Goal: Task Accomplishment & Management: Complete application form

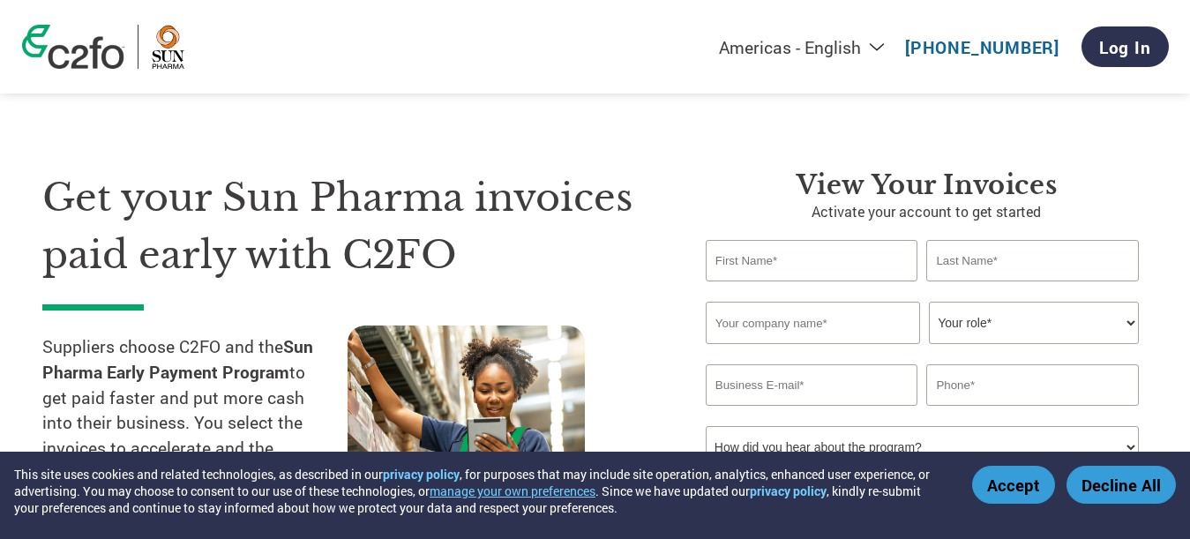
scroll to position [472, 0]
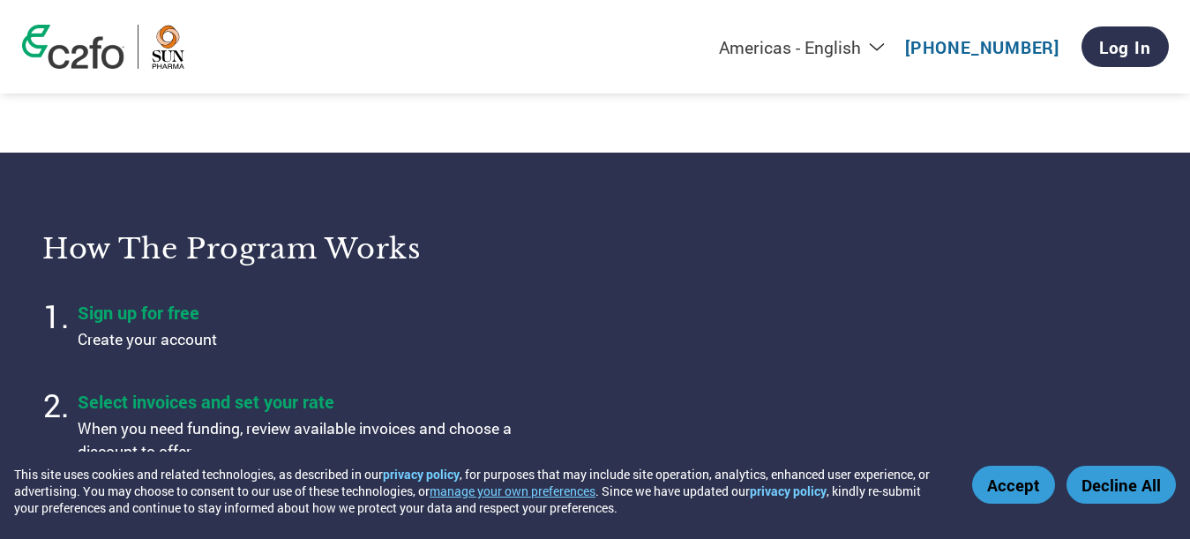
click at [1020, 477] on button "Accept" at bounding box center [1013, 485] width 83 height 38
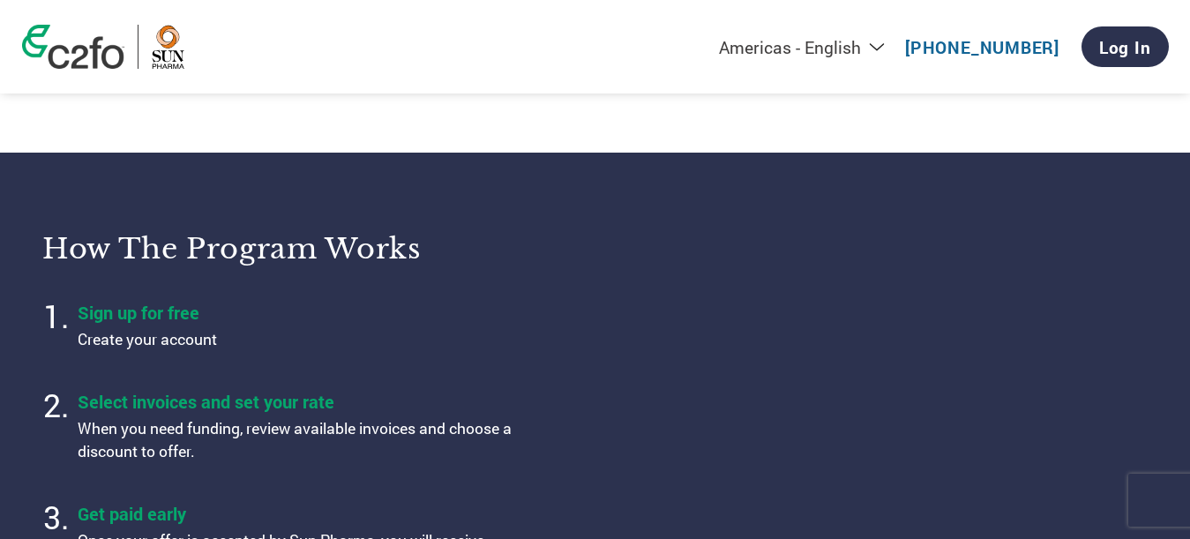
scroll to position [0, 0]
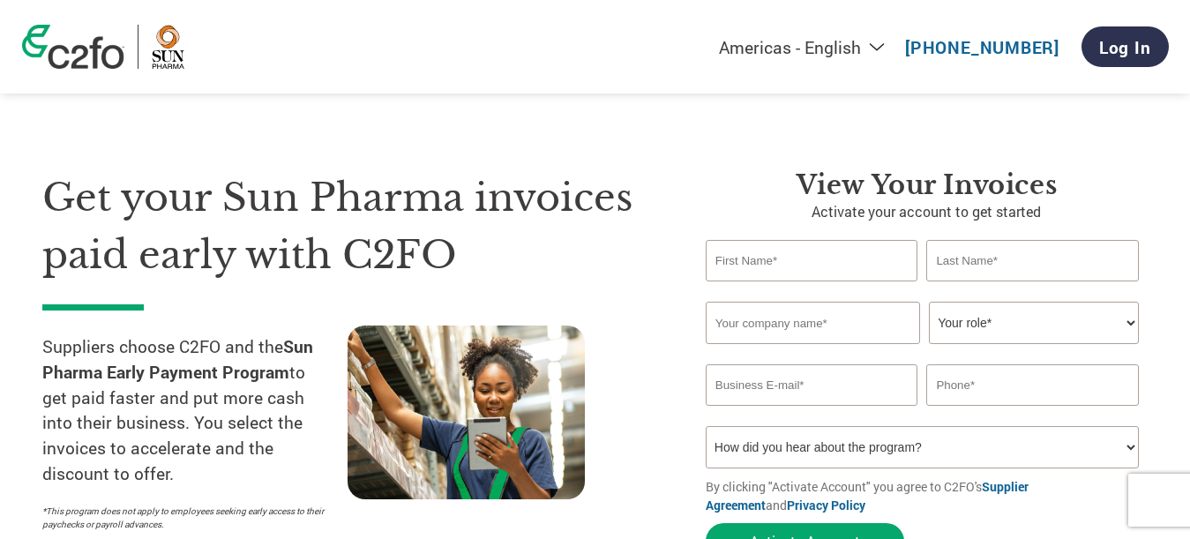
click at [803, 260] on input "text" at bounding box center [812, 260] width 213 height 41
click at [873, 254] on input "text" at bounding box center [812, 260] width 213 height 41
type input "Mahipal"
type input "Singh"
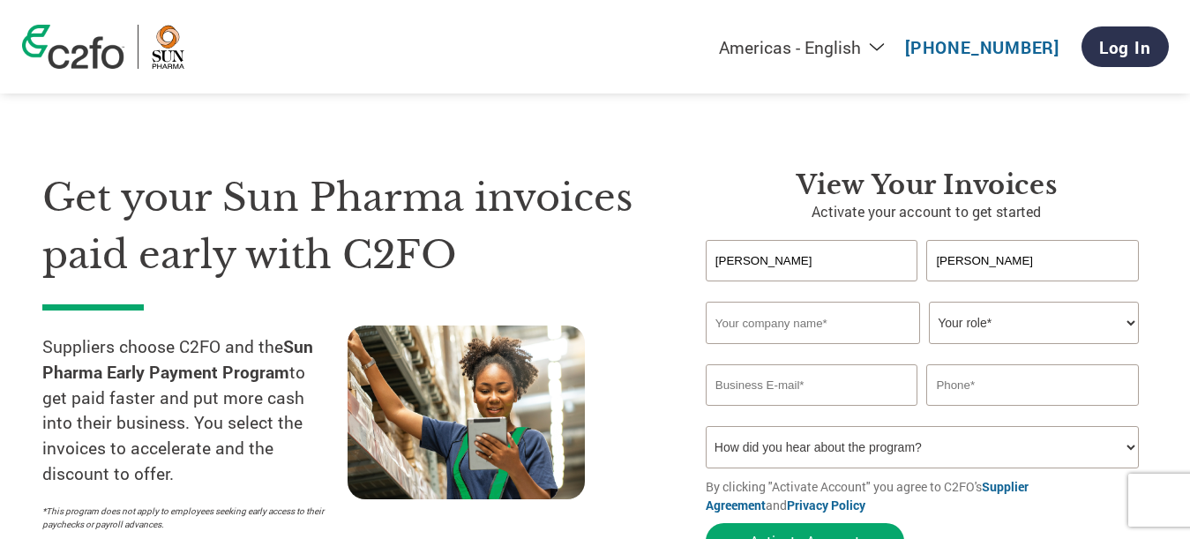
click at [790, 330] on input "text" at bounding box center [813, 323] width 214 height 42
type input "Pharma Science India"
click at [1022, 326] on select "Your role* CFO Controller Credit Manager Finance Director Treasurer CEO Preside…" at bounding box center [1034, 323] width 210 height 42
select select "OWNER_FOUNDER"
click at [929, 302] on select "Your role* CFO Controller Credit Manager Finance Director Treasurer CEO Preside…" at bounding box center [1034, 323] width 210 height 42
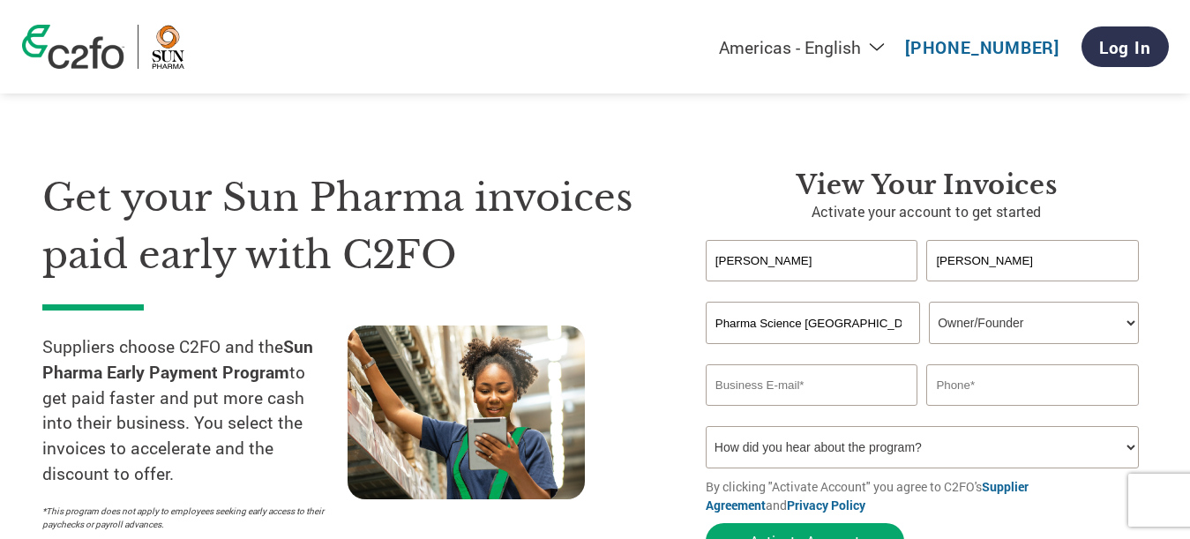
click at [805, 384] on input "email" at bounding box center [812, 384] width 213 height 41
type input "info@pharmascienceindia.com"
click at [994, 393] on input "text" at bounding box center [1032, 384] width 213 height 41
type input "9318812121"
click at [996, 450] on select "How did you hear about the program? Received a letter Email Social Media Online…" at bounding box center [922, 447] width 433 height 42
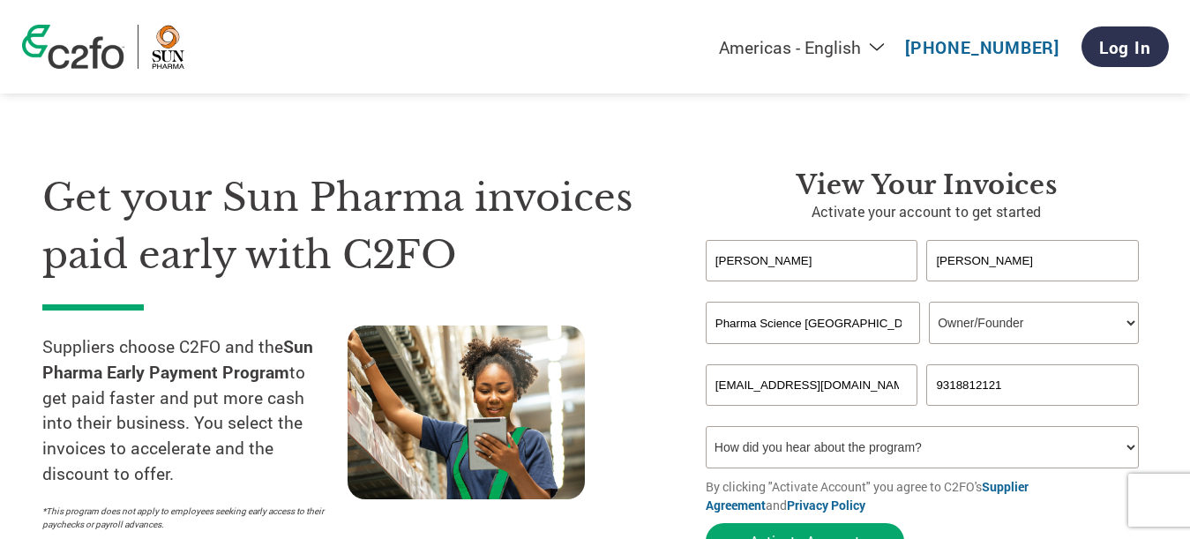
select select "Email"
click at [706, 426] on select "How did you hear about the program? Received a letter Email Social Media Online…" at bounding box center [922, 447] width 433 height 42
click at [818, 522] on form "Mahipal Singh Invalid first name or first name is too long Invalid last name or…" at bounding box center [927, 404] width 442 height 328
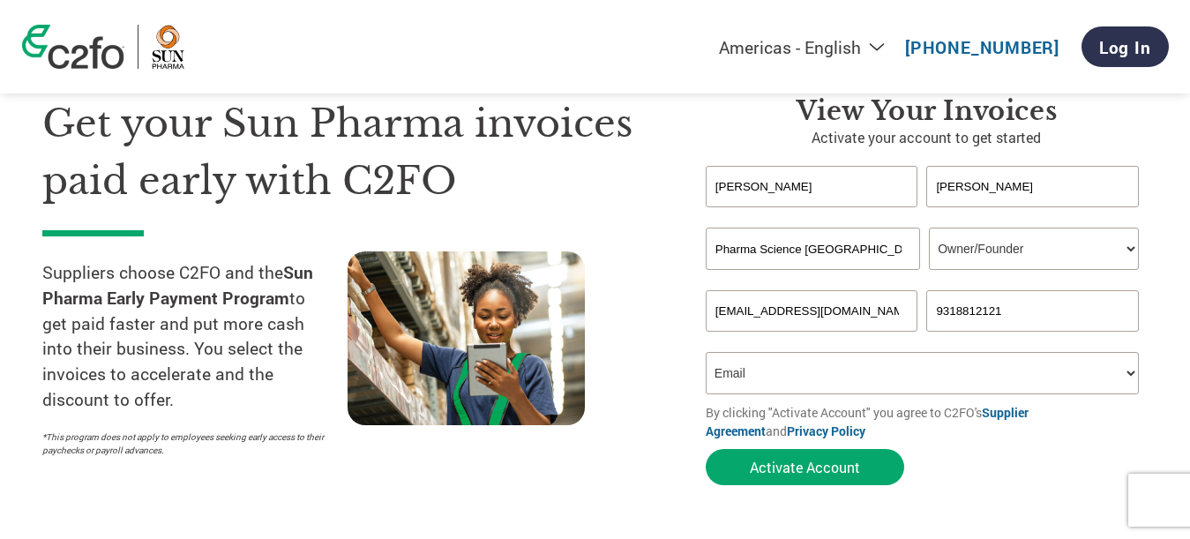
scroll to position [106, 0]
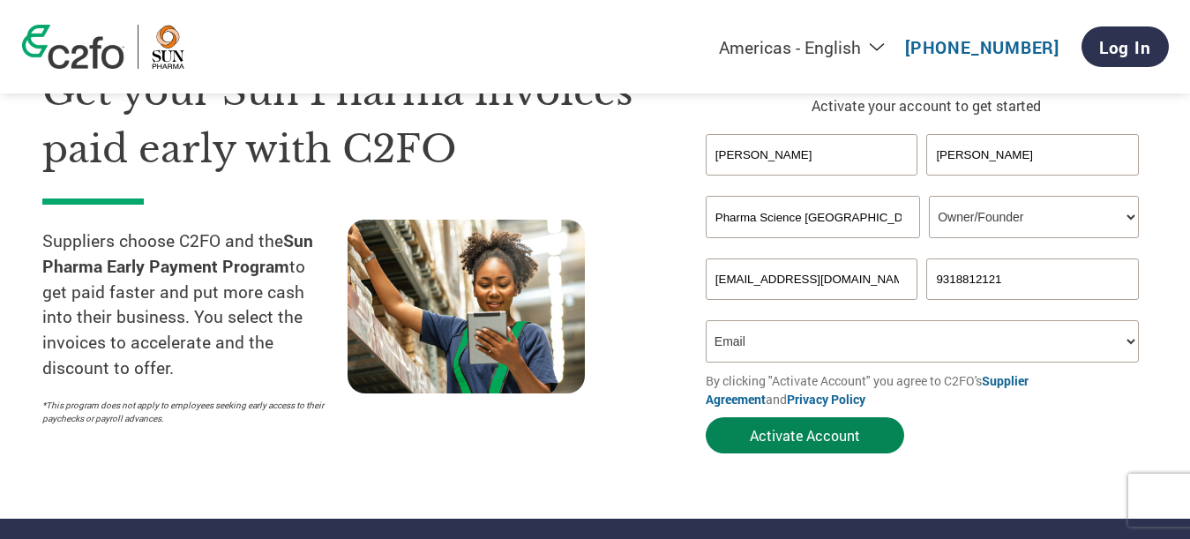
click at [811, 431] on button "Activate Account" at bounding box center [805, 435] width 198 height 36
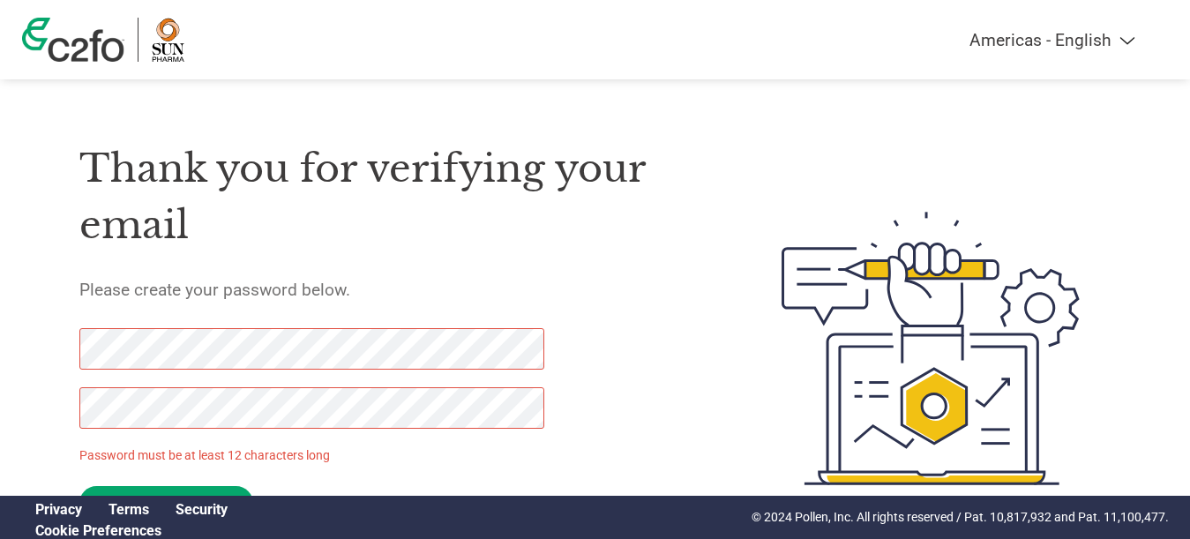
click at [707, 317] on div at bounding box center [905, 349] width 413 height 468
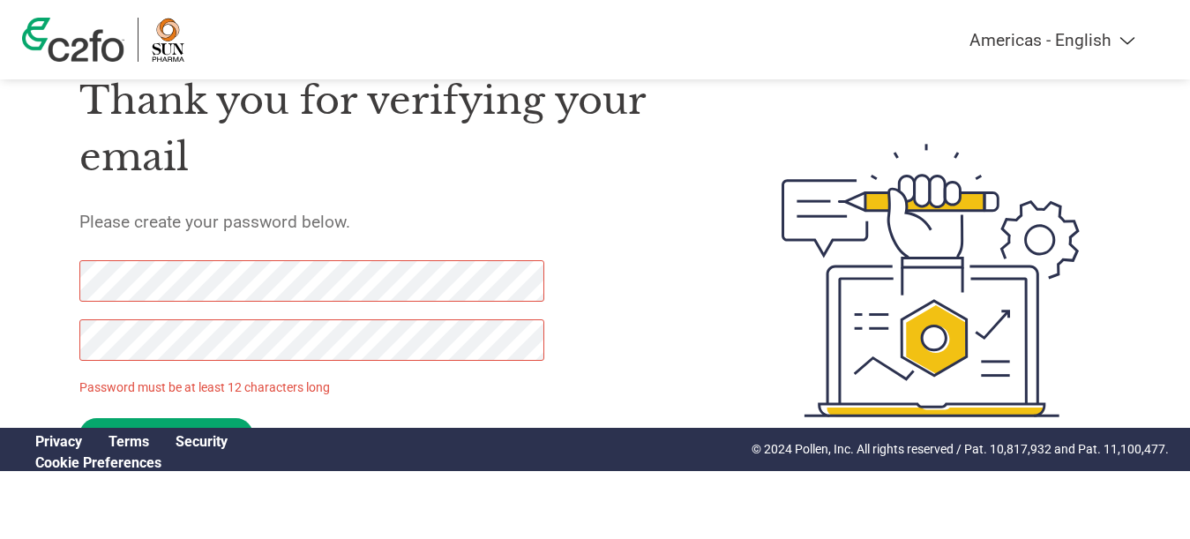
scroll to position [71, 0]
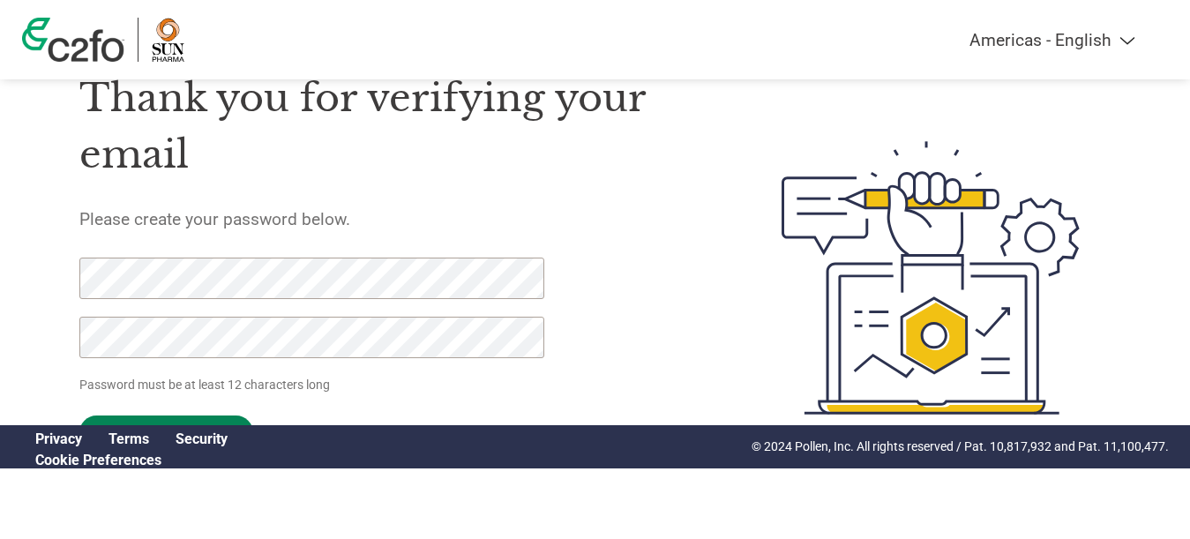
click at [149, 419] on input "Set Password" at bounding box center [166, 433] width 174 height 34
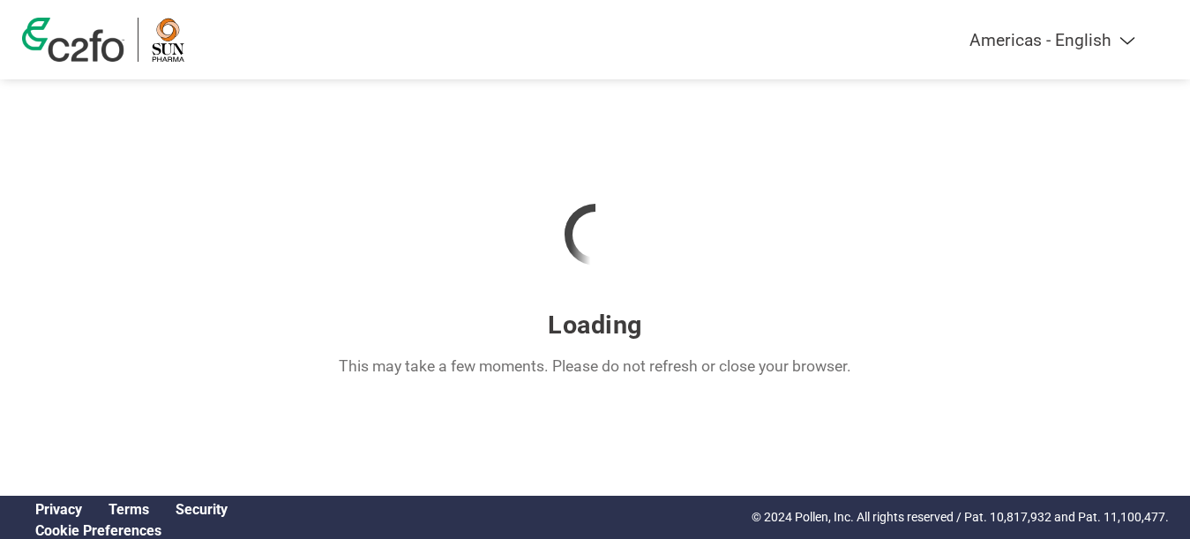
scroll to position [0, 0]
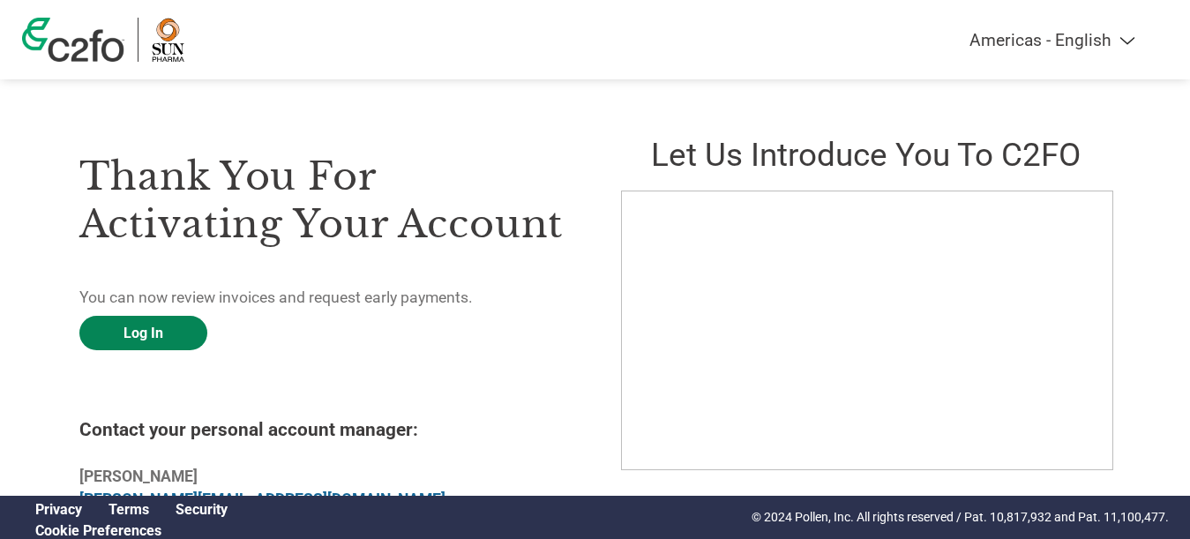
click at [138, 335] on link "Log In" at bounding box center [143, 333] width 128 height 34
